Goal: Task Accomplishment & Management: Manage account settings

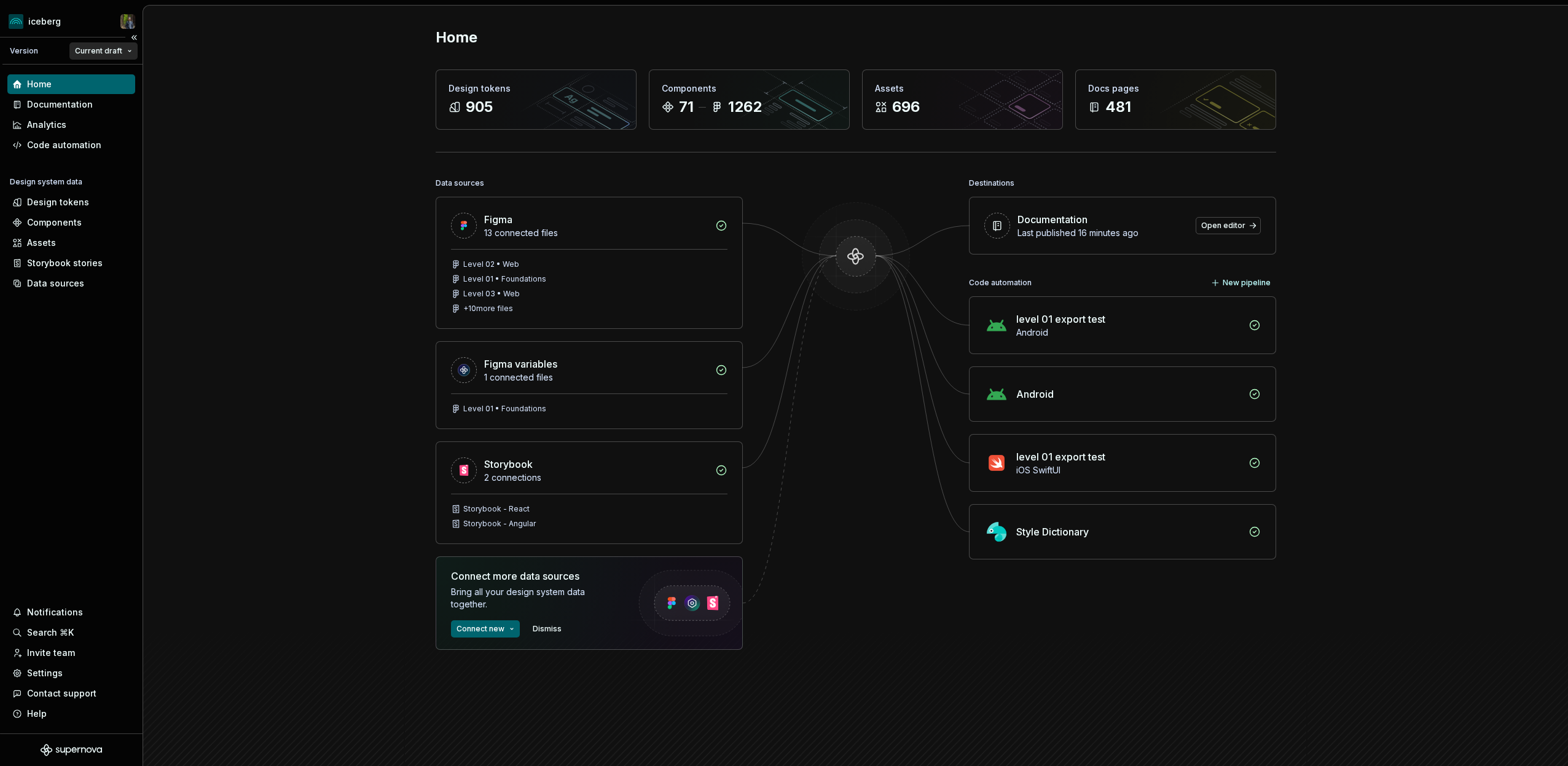
click at [121, 48] on html "iceberg Version Current draft Home Documentation Analytics Code automation Desi…" at bounding box center [784, 383] width 1568 height 766
click at [60, 650] on html "iceberg Version Current draft Home Documentation Analytics Code automation Desi…" at bounding box center [784, 383] width 1568 height 766
click at [60, 671] on div "Settings" at bounding box center [44, 672] width 36 height 12
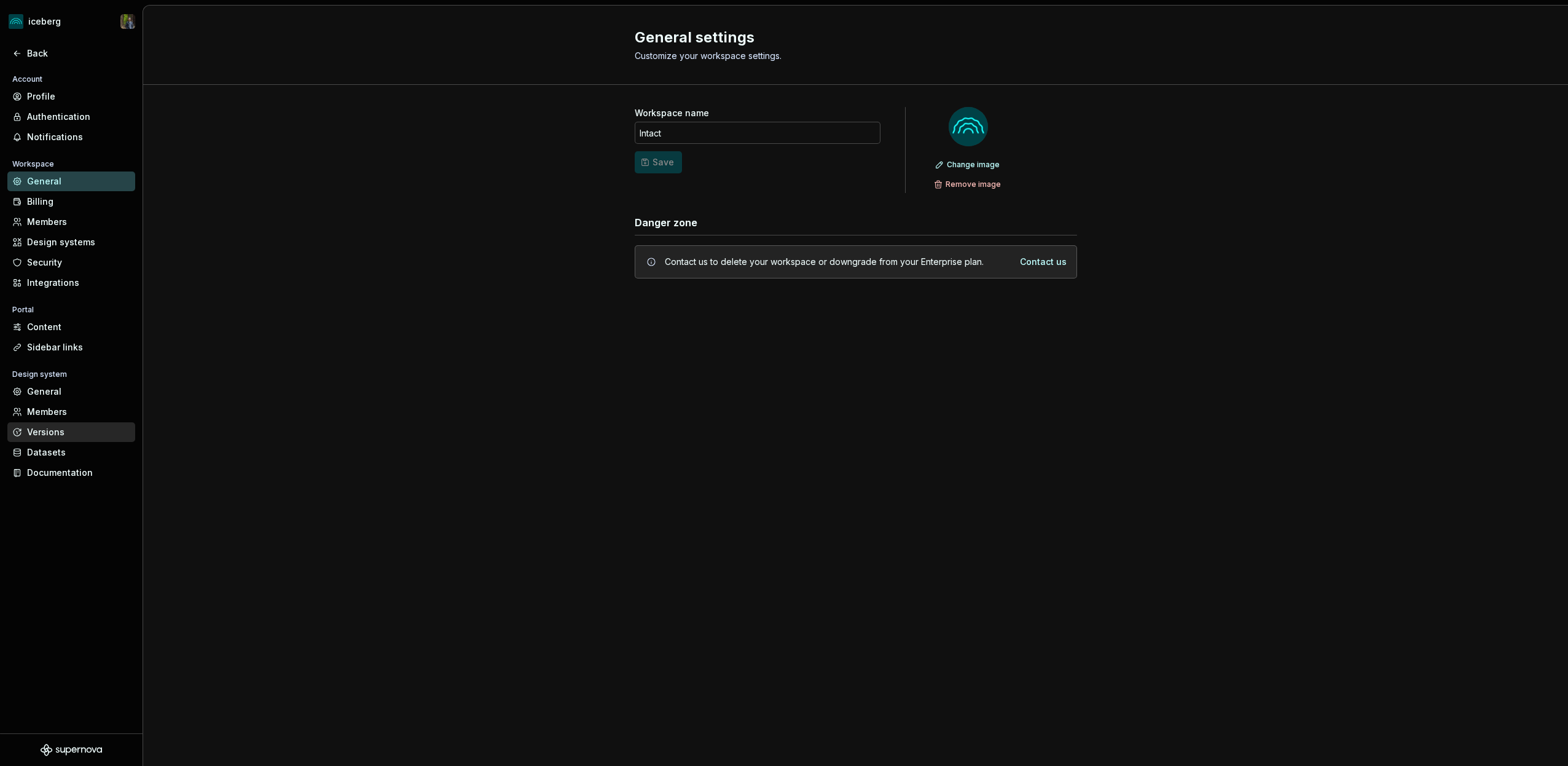
click at [60, 435] on div "Versions" at bounding box center [78, 432] width 103 height 12
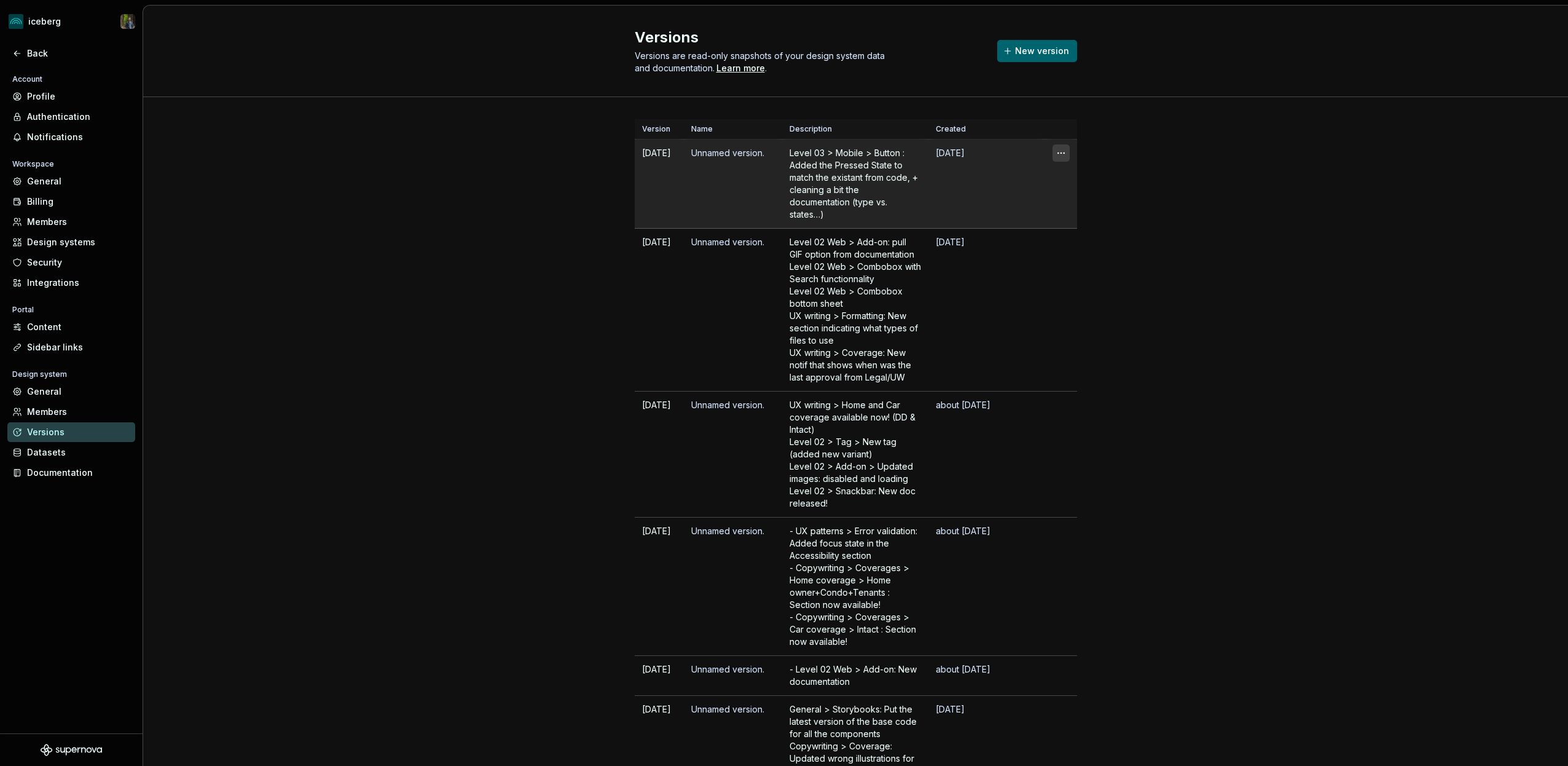
click at [1066, 152] on html "iceberg Back Account Profile Authentication Notifications Workspace General Bil…" at bounding box center [784, 383] width 1568 height 766
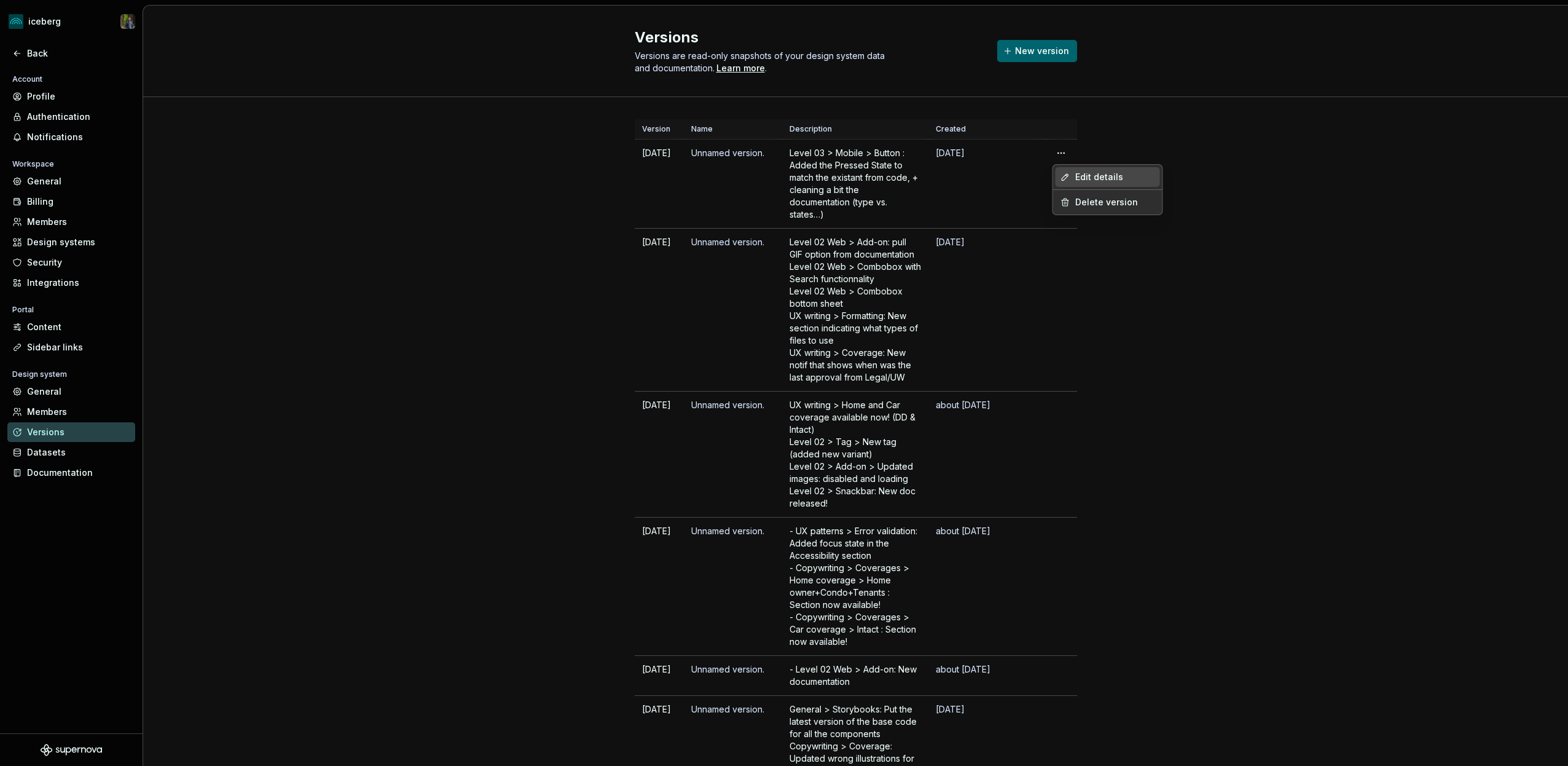
click at [1090, 173] on div "Edit details" at bounding box center [1114, 177] width 80 height 12
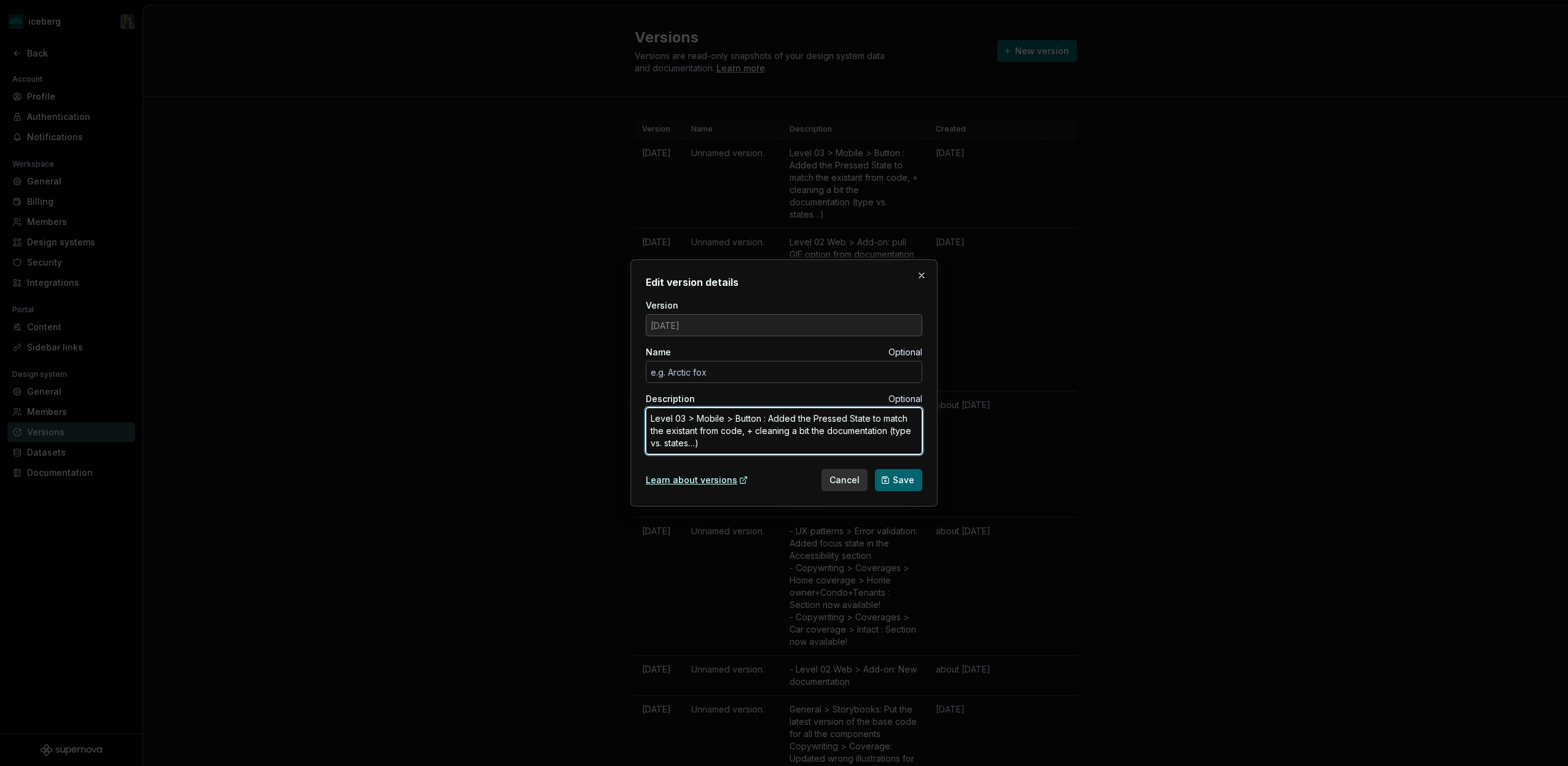
click at [728, 445] on textarea "Level 03 > Mobile > Button : Added the Pressed State to match the existant from…" at bounding box center [784, 431] width 276 height 47
type textarea "Level 03 > Mobile > Button : Added the Pressed State to match the existant from…"
type textarea "*"
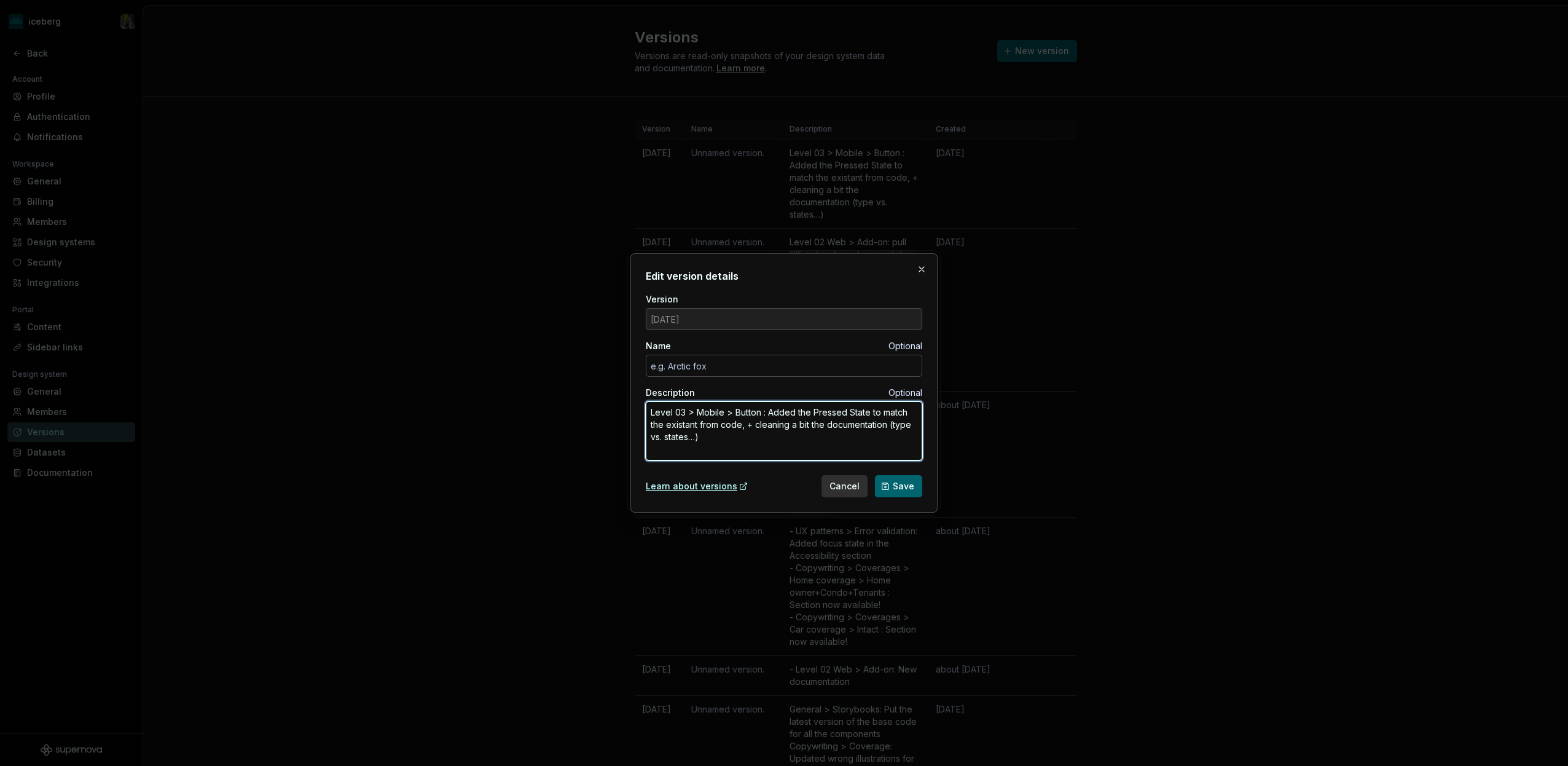
type textarea "Level 03 > Mobile > Button : Added the Pressed State to match the existant from…"
type textarea "*"
click at [767, 439] on textarea "Level 03 > Mobile > Button : Added the Pressed State to match the existant from…" at bounding box center [784, 431] width 276 height 59
type textarea "Level 03 > Mobile > Button : Added the Pressed State to match the existant from…"
type textarea "*"
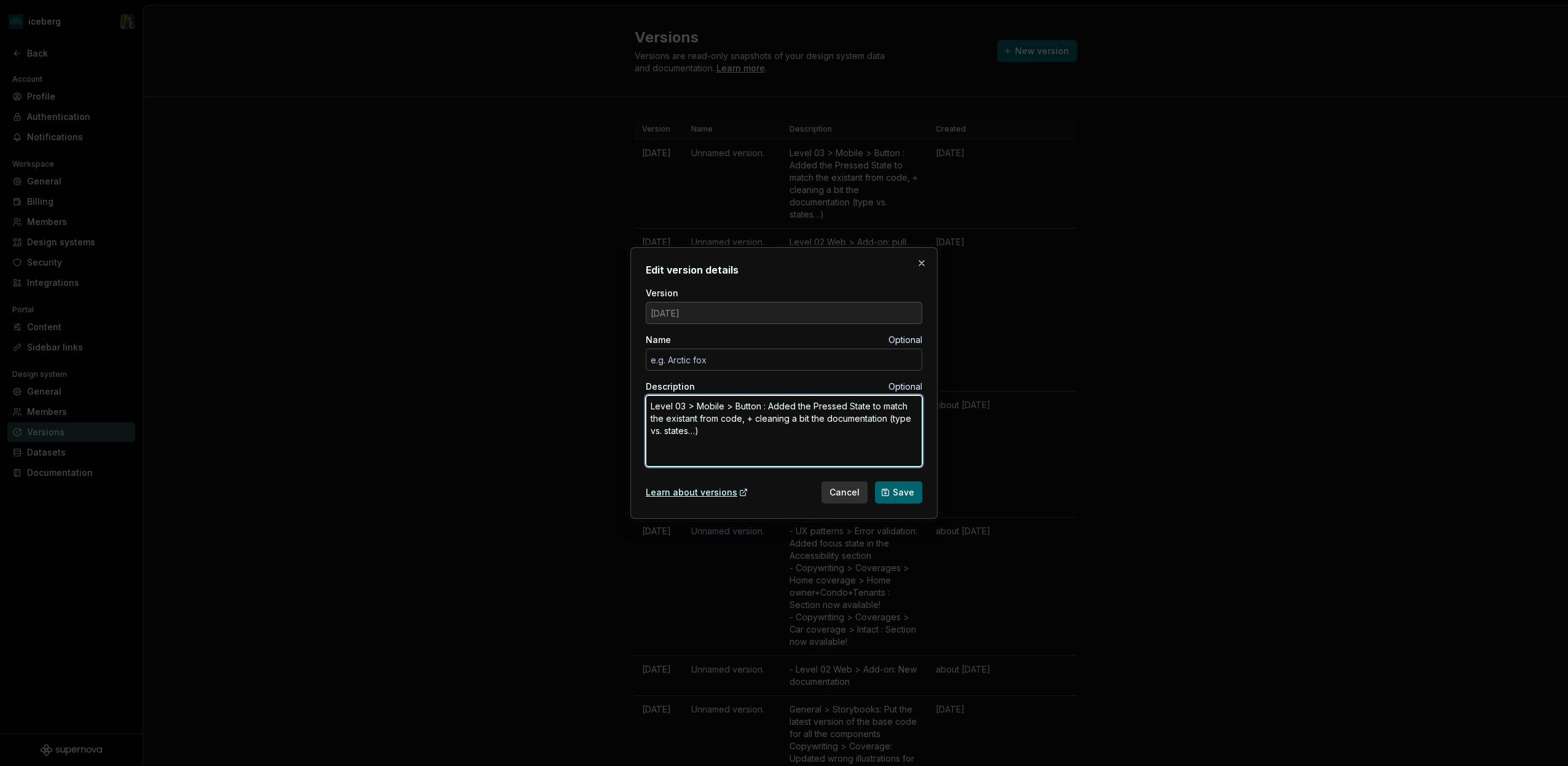
paste textarea "Level 02 > Web > Links> New Dos & Donts Level 02 > Web > Links> Detailed access…"
type textarea "Level 03 > Mobile > Button : Added the Pressed State to match the existant from…"
type textarea "*"
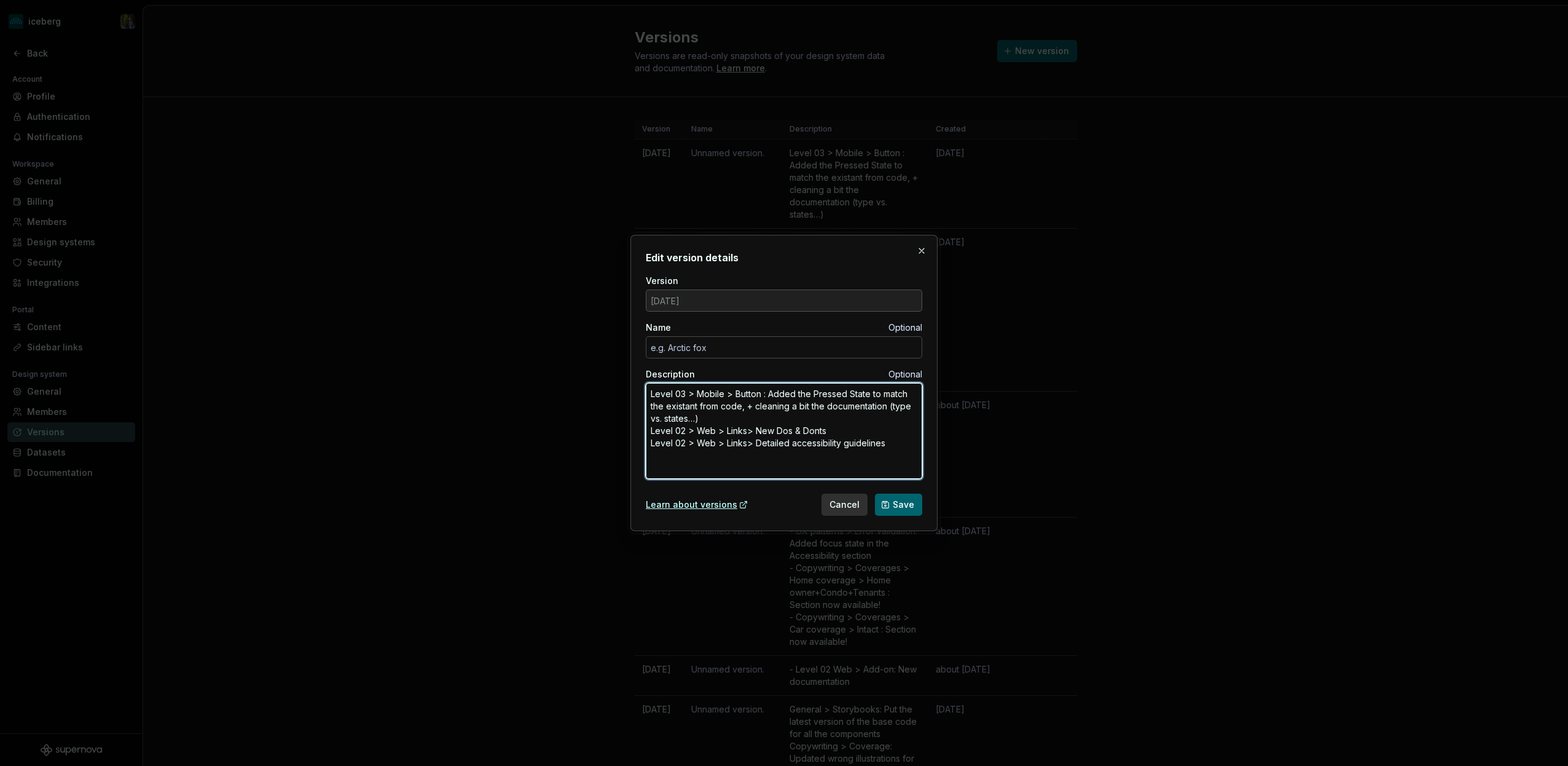
type textarea "Level 03 > Mobile > Button : Added the Pressed State to match the existant from…"
type textarea "*"
type textarea "Level 03 > Mobile > Button : Added the Pressed State to match the existant from…"
type textarea "*"
type textarea "Level 03 > Mobile > Button : Added the Pressed State to match the existant from…"
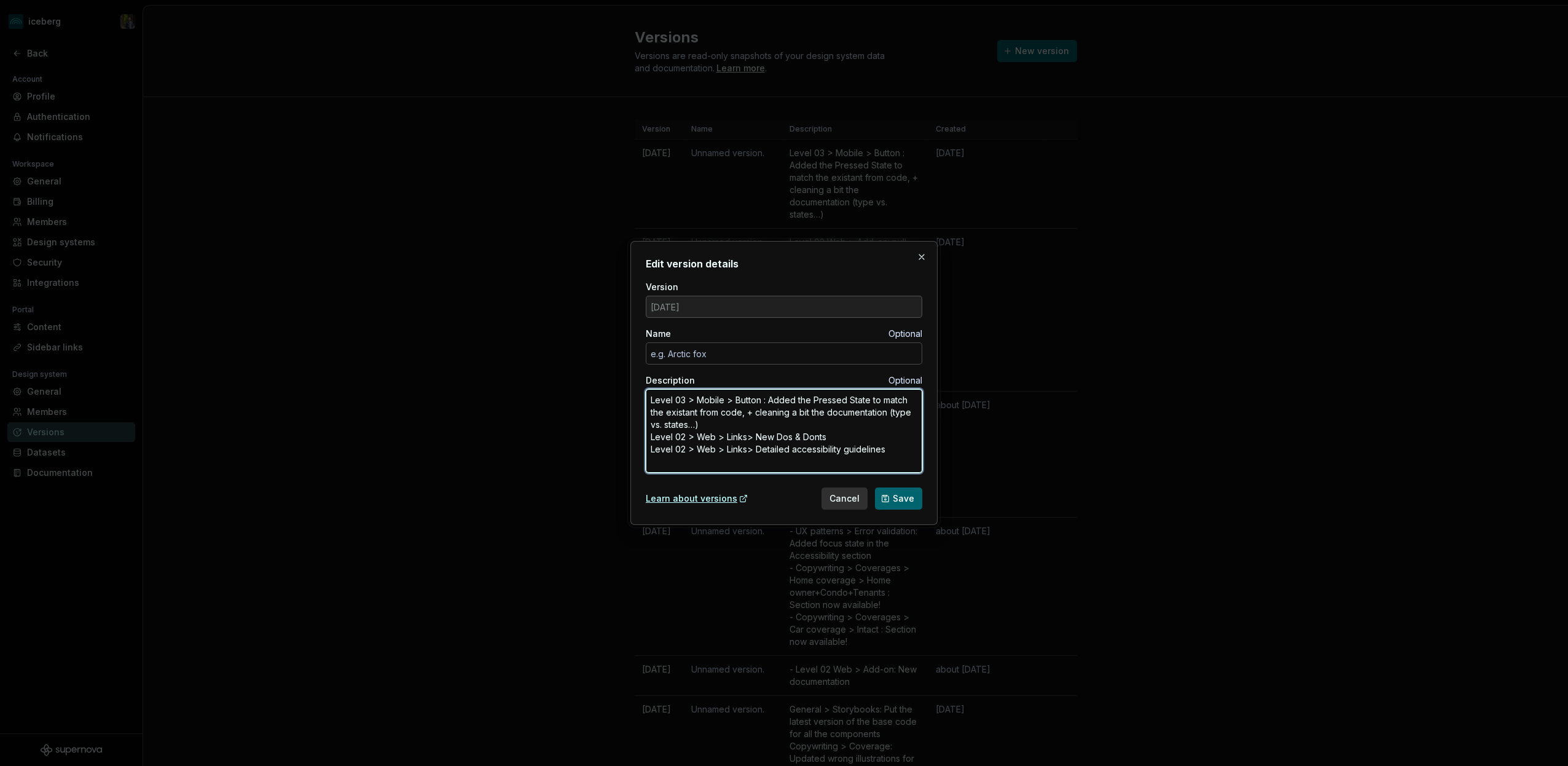
type textarea "*"
type textarea "Level 03 > Mobile > Button : Added the Pressed State to match the existant from…"
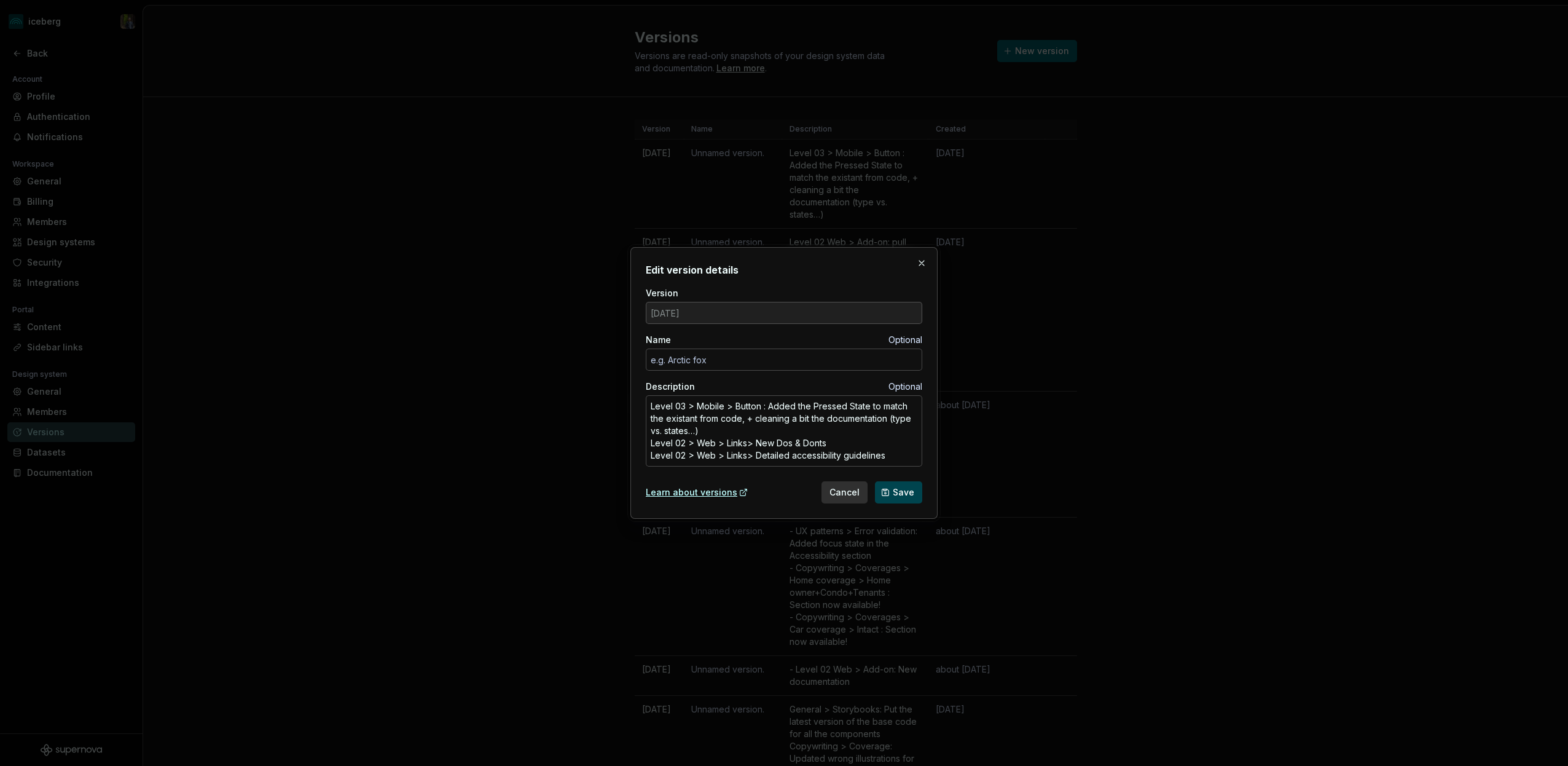
click at [905, 495] on span "Save" at bounding box center [903, 492] width 21 height 12
type textarea "*"
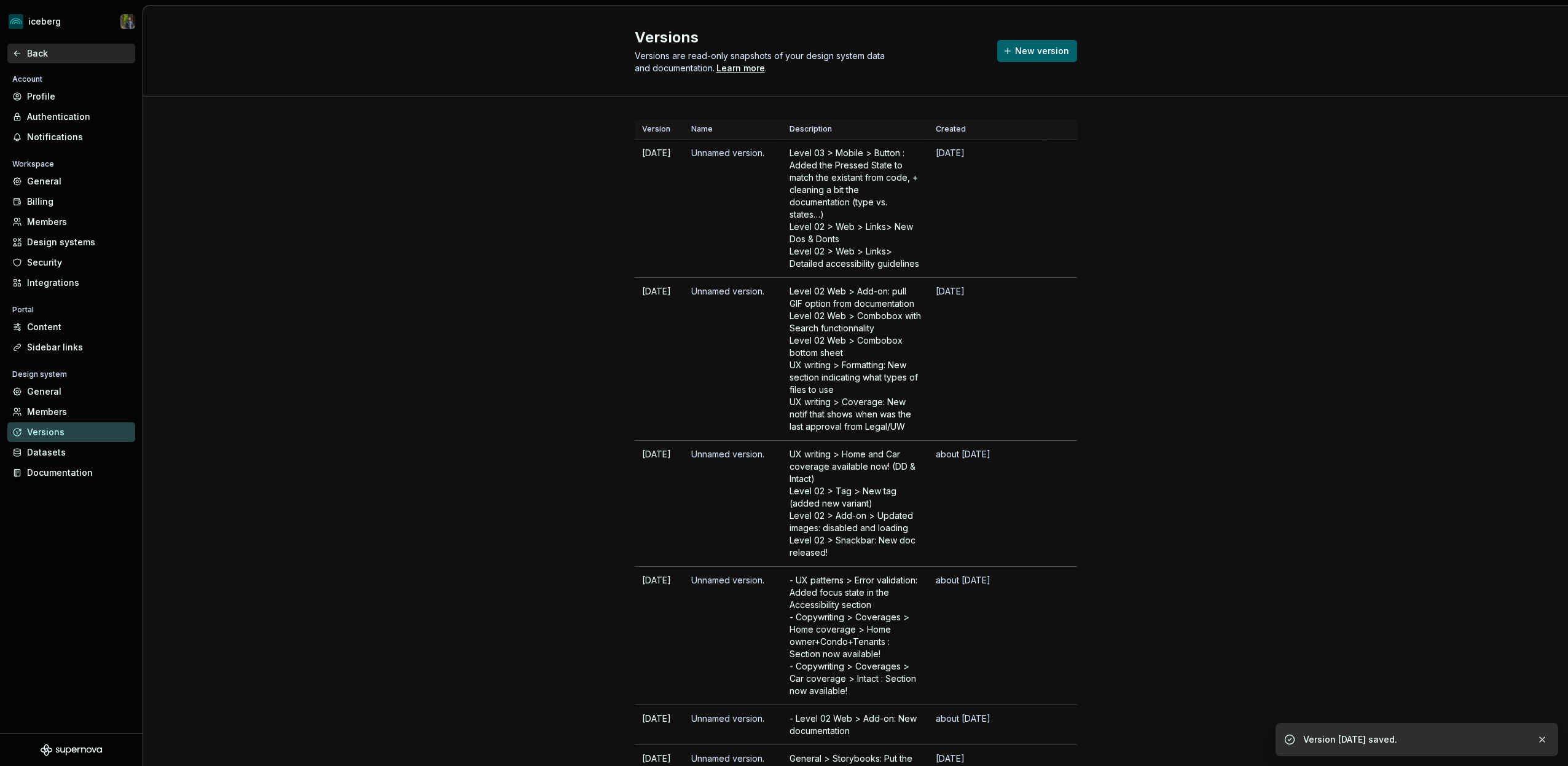
click at [44, 53] on div "Back" at bounding box center [78, 52] width 103 height 12
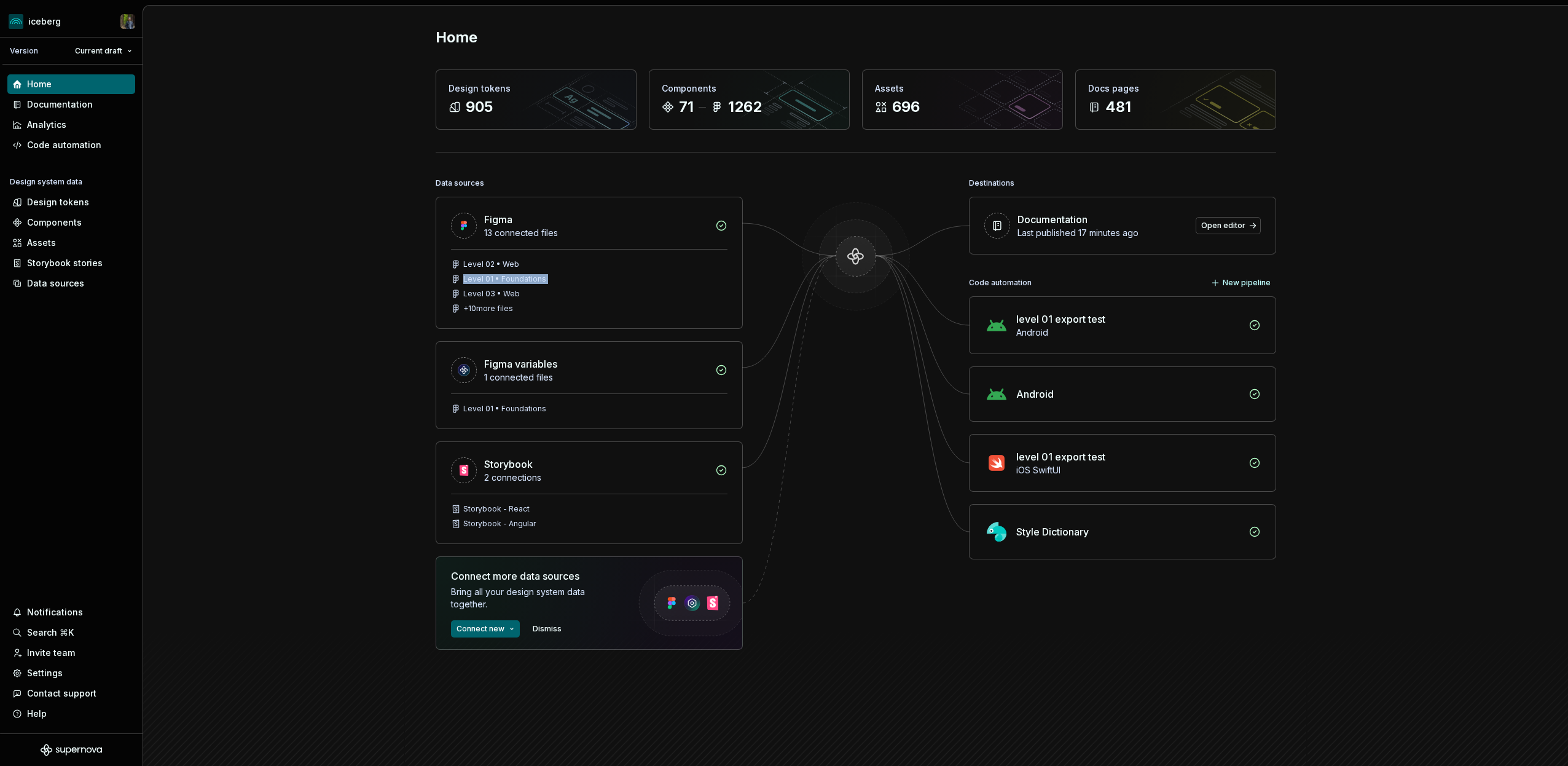
click at [331, 285] on div "Home Design tokens 905 Components 71 1262 Assets 696 Docs pages 481 Data source…" at bounding box center [856, 394] width 1424 height 778
